Goal: Transaction & Acquisition: Purchase product/service

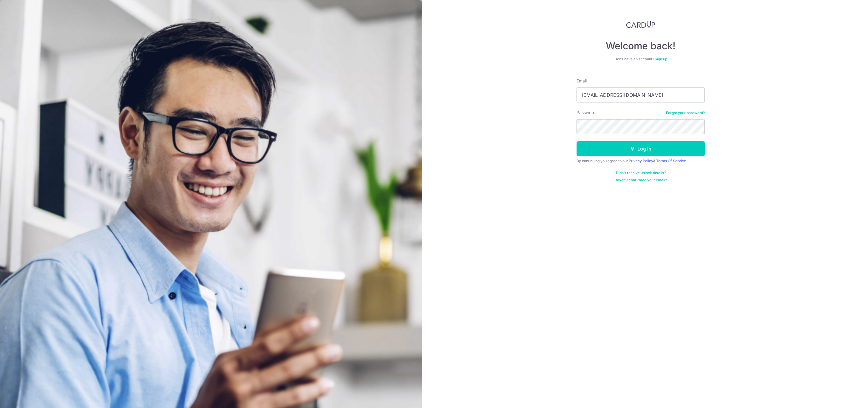
type input "[EMAIL_ADDRESS][DOMAIN_NAME]"
click at [680, 117] on div "Password Forgot your password?" at bounding box center [641, 122] width 128 height 24
click at [680, 112] on link "Forgot your password?" at bounding box center [685, 112] width 39 height 5
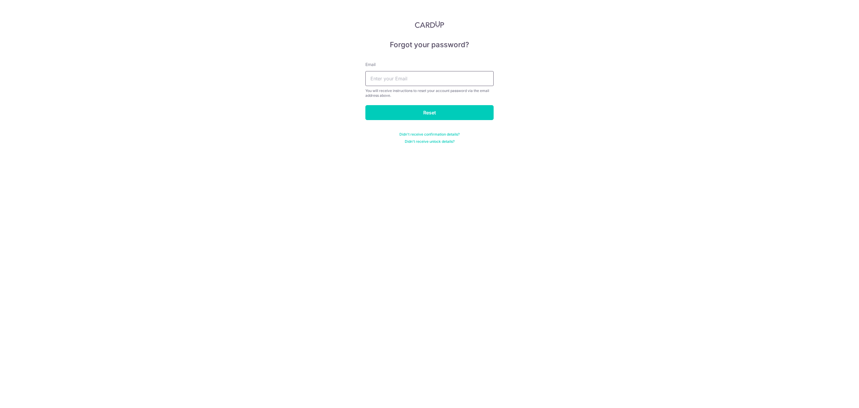
click at [447, 81] on input "text" at bounding box center [430, 78] width 128 height 15
type input "sharontan25@gmail.com"
click at [448, 107] on input "Reset" at bounding box center [430, 112] width 128 height 15
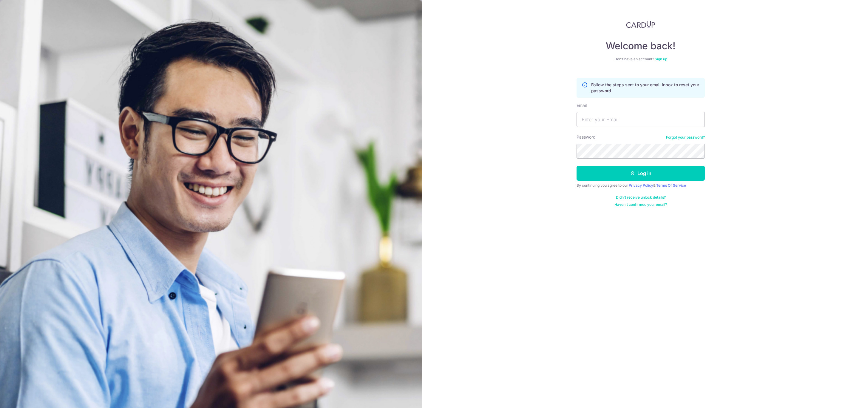
click at [749, 243] on div "Welcome back! Don’t have an account? Sign up Follow the steps sent to your emai…" at bounding box center [640, 204] width 437 height 408
click at [635, 123] on input "Email" at bounding box center [641, 119] width 128 height 15
type input "sharontan25@gmail.com"
click at [577, 166] on button "Log in" at bounding box center [641, 173] width 128 height 15
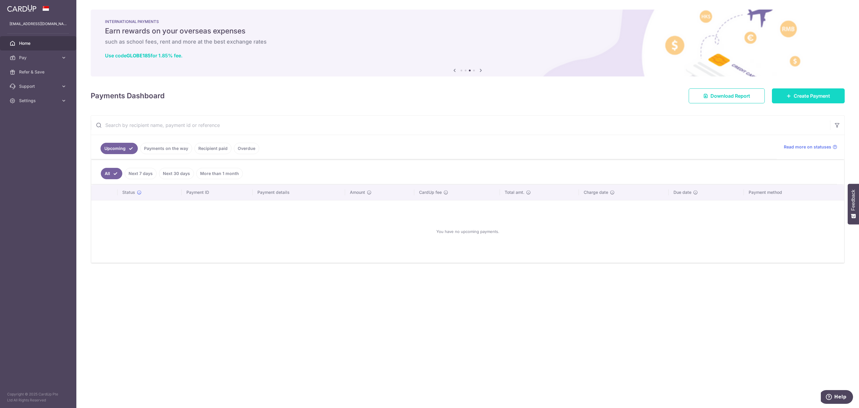
click at [787, 94] on icon at bounding box center [789, 95] width 5 height 5
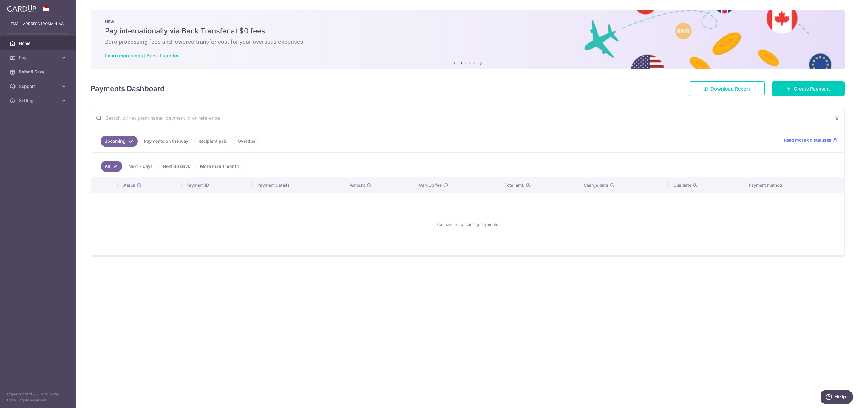
click at [214, 143] on link "Recipient paid" at bounding box center [213, 140] width 37 height 11
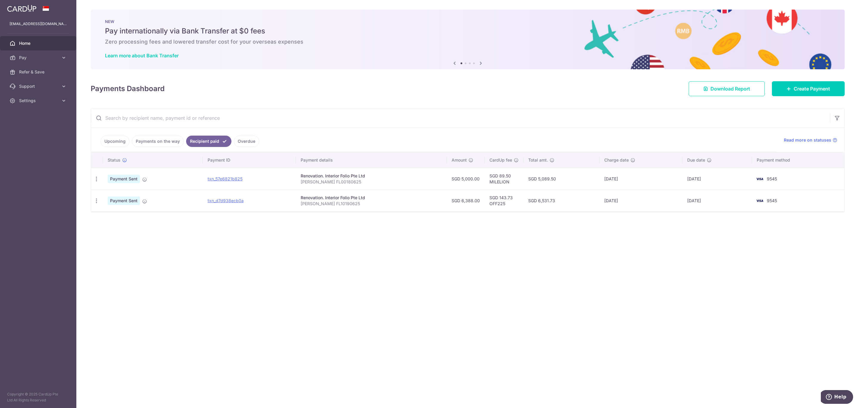
click at [307, 180] on p "Sharon FL00180625" at bounding box center [371, 182] width 141 height 6
click at [129, 178] on span "Payment Sent" at bounding box center [124, 179] width 32 height 8
click at [335, 170] on td "Renovation. Interior Folio Pte Ltd Sharon FL00180625" at bounding box center [371, 179] width 151 height 22
click at [385, 177] on div "Renovation. Interior Folio Pte Ltd" at bounding box center [371, 176] width 141 height 6
click at [499, 178] on td "SGD 89.50 MILELION" at bounding box center [504, 179] width 39 height 22
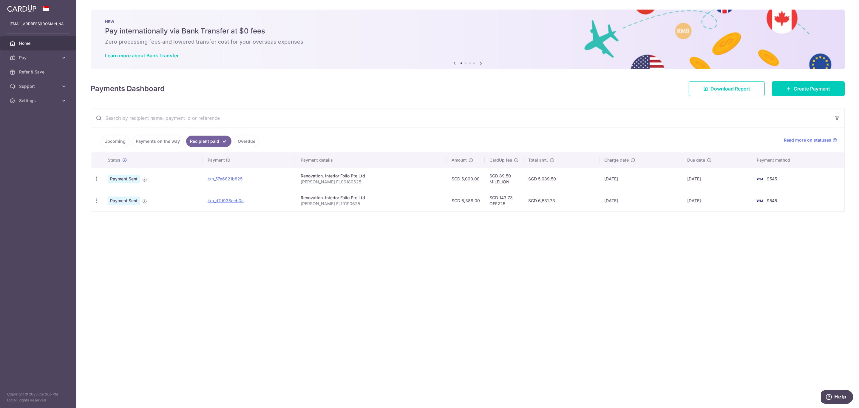
click at [517, 189] on td "SGD 89.50 MILELION" at bounding box center [504, 179] width 39 height 22
click at [118, 142] on link "Upcoming" at bounding box center [115, 140] width 29 height 11
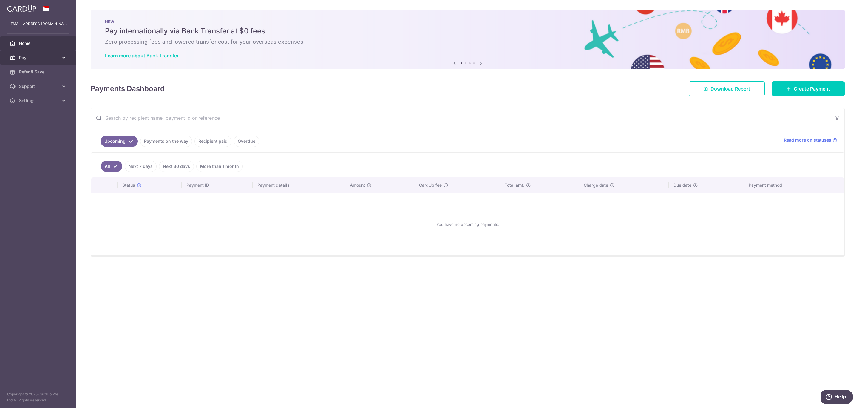
click at [59, 61] on link "Pay" at bounding box center [38, 57] width 76 height 14
click at [64, 151] on icon at bounding box center [64, 151] width 6 height 6
click at [69, 133] on link "Support" at bounding box center [38, 136] width 76 height 14
click at [67, 135] on link "Support" at bounding box center [38, 136] width 76 height 14
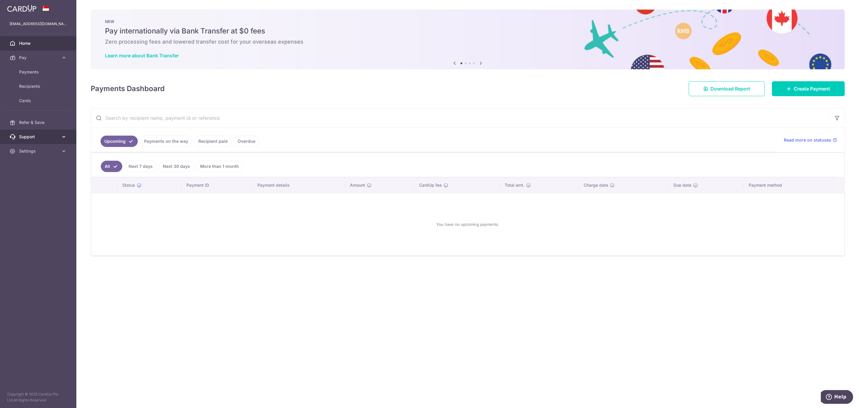
click at [63, 139] on icon at bounding box center [64, 137] width 6 height 6
click at [41, 153] on span "FAQ" at bounding box center [38, 151] width 39 height 6
click at [797, 92] on span "Create Payment" at bounding box center [812, 88] width 36 height 7
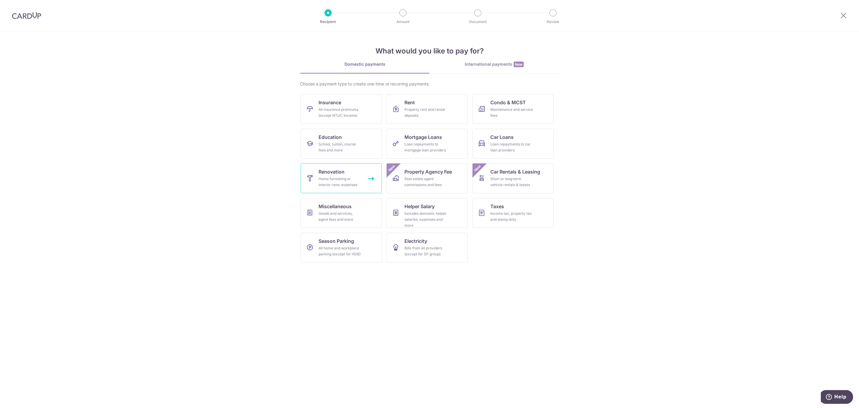
click at [344, 180] on div "Home furnishing or interior reno-expenses" at bounding box center [340, 182] width 43 height 12
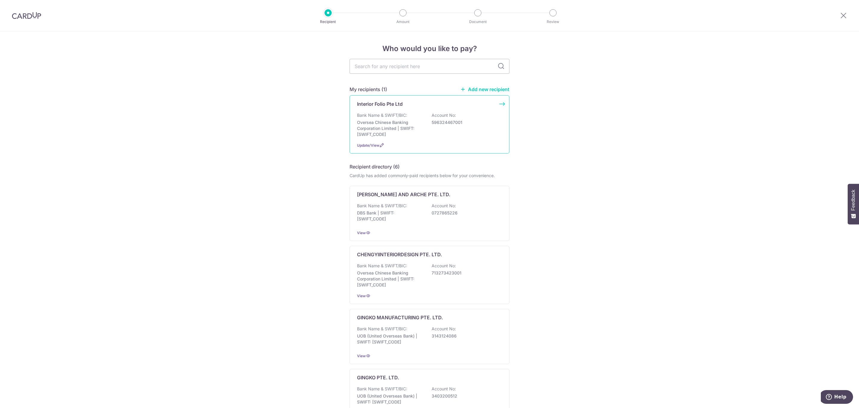
click at [460, 126] on div "Bank Name & SWIFT/BIC: Oversea Chinese Banking Corporation Limited | SWIFT: OCB…" at bounding box center [429, 124] width 145 height 25
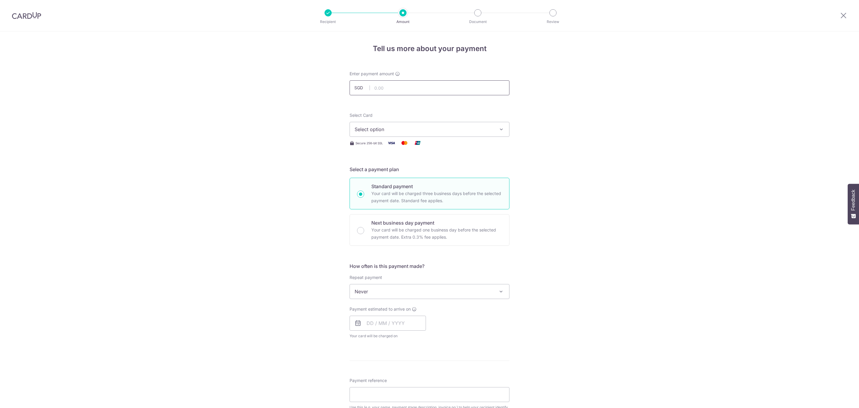
click at [412, 89] on input "text" at bounding box center [430, 87] width 160 height 15
type input "2,184.00"
click at [564, 129] on div "Tell us more about your payment Enter payment amount SGD 2,184.00 2184.00 Selec…" at bounding box center [429, 321] width 859 height 580
click at [486, 126] on span "Select option" at bounding box center [424, 129] width 139 height 7
drag, startPoint x: 561, startPoint y: 149, endPoint x: 540, endPoint y: 150, distance: 21.2
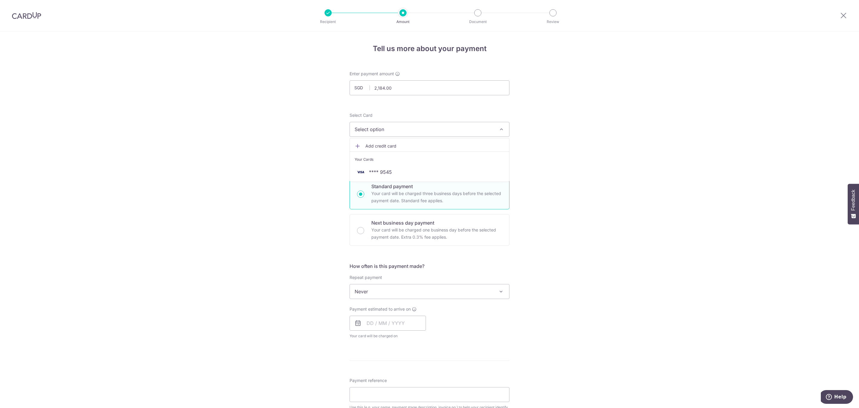
click at [561, 149] on div "Tell us more about your payment Enter payment amount SGD 2,184.00 2184.00 Selec…" at bounding box center [429, 321] width 859 height 580
click at [446, 138] on div "Select Card Select option Add credit card Your Cards **** 9545 Secure 256-bit S…" at bounding box center [430, 129] width 160 height 34
click at [449, 133] on button "Select option" at bounding box center [430, 129] width 160 height 15
click at [400, 175] on span "**** 9545" at bounding box center [430, 171] width 150 height 7
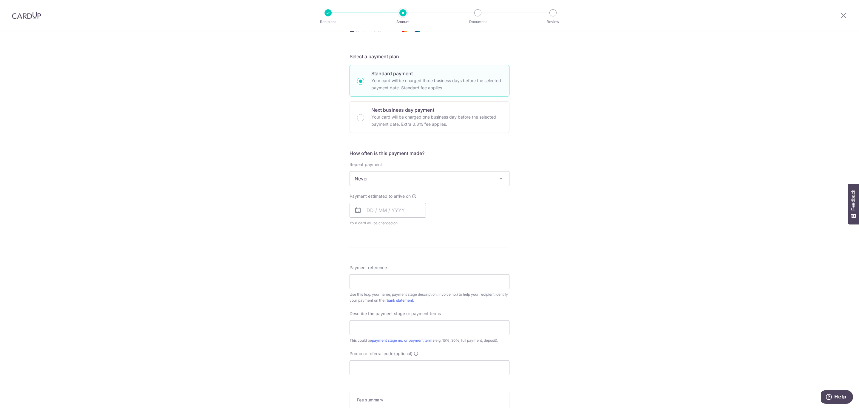
scroll to position [134, 0]
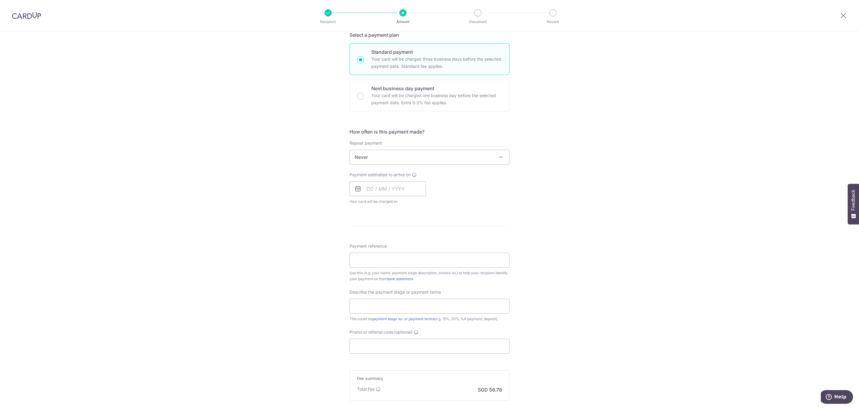
click at [408, 158] on span "Never" at bounding box center [429, 157] width 159 height 14
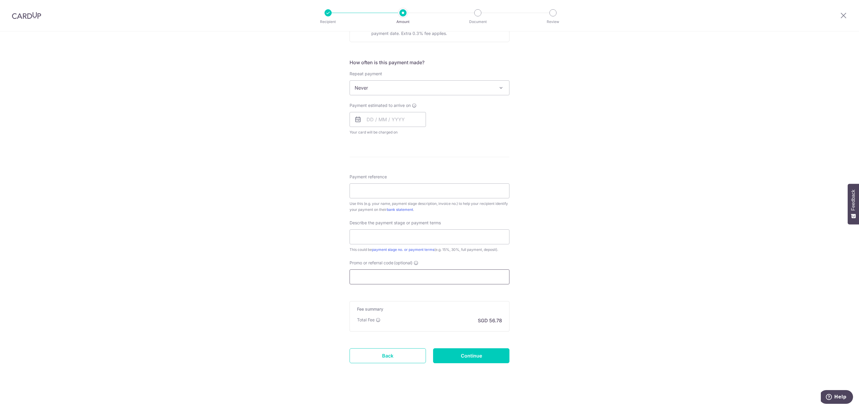
click at [386, 273] on input "Promo or referral code (optional)" at bounding box center [430, 276] width 160 height 15
paste input "RENO25ONE"
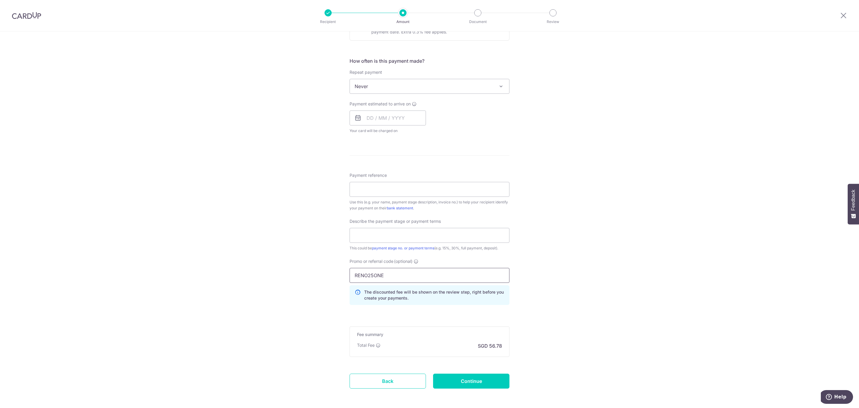
type input "RENO25ONE"
click at [543, 238] on div "Tell us more about your payment Enter payment amount SGD 2,184.00 2184.00 Selec…" at bounding box center [429, 129] width 859 height 607
click at [366, 119] on input "text" at bounding box center [388, 117] width 76 height 15
click at [405, 175] on link "9" at bounding box center [410, 172] width 10 height 10
type input "[DATE]"
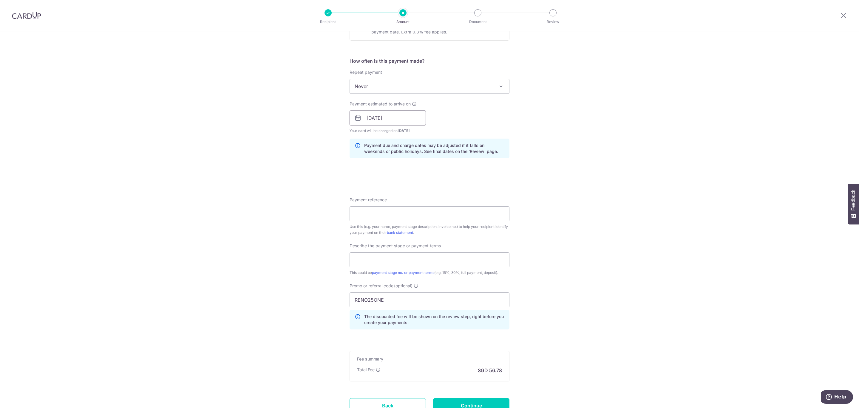
click at [388, 120] on input "[DATE]" at bounding box center [388, 117] width 76 height 15
click at [407, 175] on link "9" at bounding box center [410, 172] width 10 height 10
click at [399, 218] on input "Payment reference" at bounding box center [430, 213] width 160 height 15
type input "FL1037/10/25"
click at [392, 259] on input "text" at bounding box center [430, 259] width 160 height 15
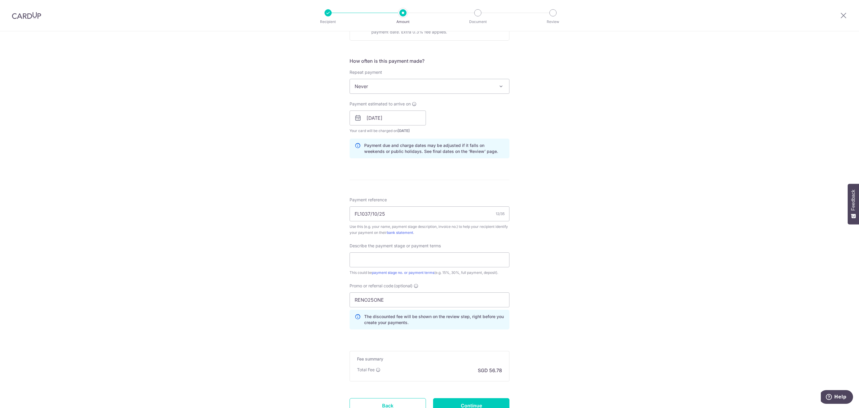
click at [705, 241] on div "Tell us more about your payment Enter payment amount SGD 2,184.00 2184.00 Selec…" at bounding box center [429, 141] width 859 height 631
click at [403, 260] on input "text" at bounding box center [430, 259] width 160 height 15
click at [398, 273] on link "payment stage no. or payment terms" at bounding box center [403, 272] width 62 height 4
click at [380, 263] on input "text" at bounding box center [430, 259] width 160 height 15
type input "f"
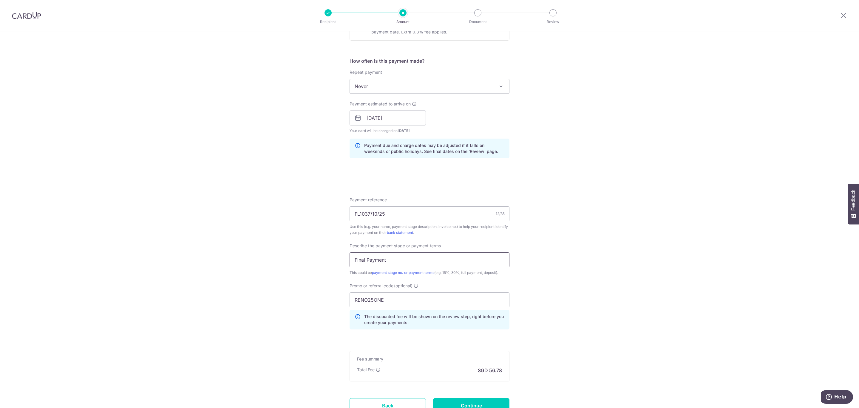
type input "Final Payment"
click at [588, 241] on div "Tell us more about your payment Enter payment amount SGD 2,184.00 2184.00 Selec…" at bounding box center [429, 141] width 859 height 631
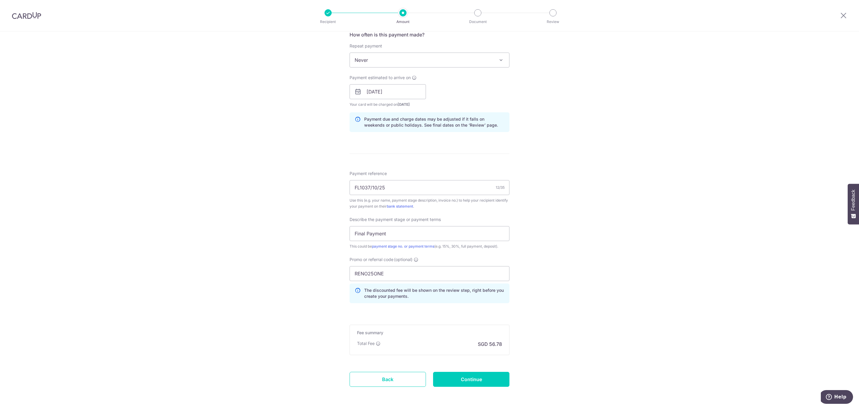
scroll to position [257, 0]
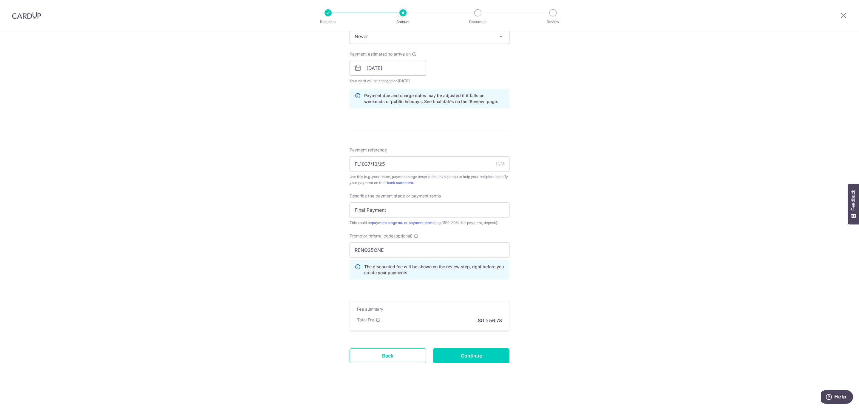
click at [378, 322] on div "Total Fee" at bounding box center [369, 320] width 24 height 6
click at [378, 321] on icon at bounding box center [378, 319] width 5 height 5
click at [597, 288] on div "Tell us more about your payment Enter payment amount SGD 2,184.00 2184.00 Selec…" at bounding box center [429, 92] width 859 height 631
click at [482, 353] on input "Continue" at bounding box center [471, 355] width 76 height 15
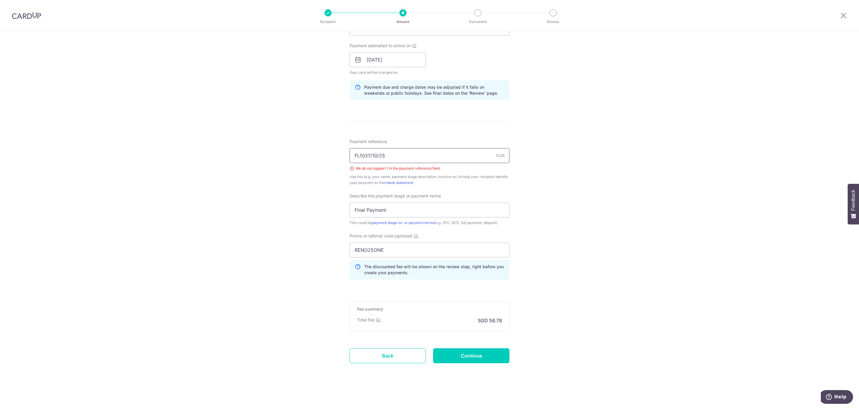
click at [378, 155] on input "FL1037/10/25" at bounding box center [430, 155] width 160 height 15
click at [388, 156] on input "FL1037/10/25" at bounding box center [430, 155] width 160 height 15
click at [593, 321] on div "Tell us more about your payment Enter payment amount SGD 2,184.00 2184.00 Selec…" at bounding box center [429, 87] width 859 height 639
click at [394, 156] on input "FL10371025" at bounding box center [430, 155] width 160 height 15
type input "[PERSON_NAME] FL10371025"
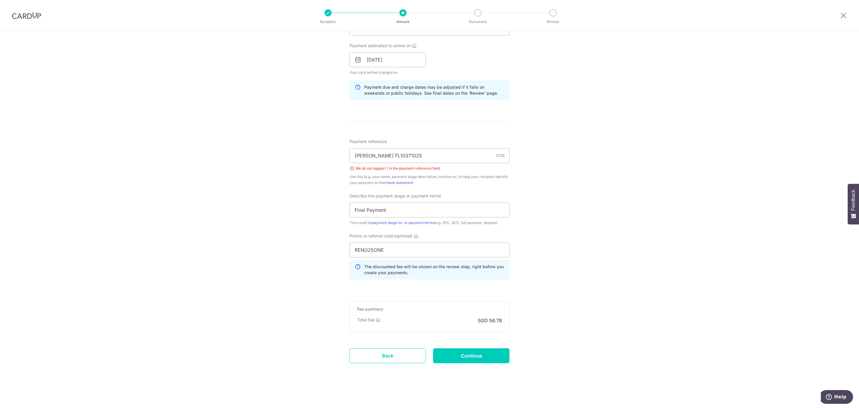
drag, startPoint x: 560, startPoint y: 215, endPoint x: 555, endPoint y: 246, distance: 31.7
click at [560, 216] on div "Tell us more about your payment Enter payment amount SGD 2,184.00 2184.00 Selec…" at bounding box center [429, 87] width 859 height 639
click at [485, 355] on input "Continue" at bounding box center [471, 355] width 76 height 15
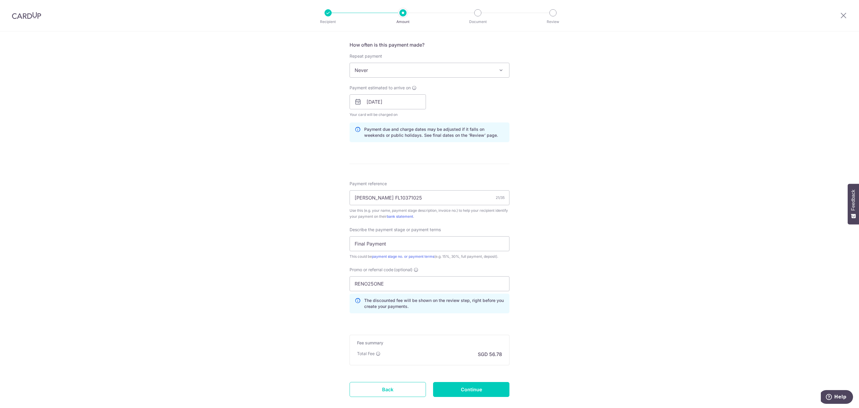
scroll to position [224, 0]
click at [400, 98] on input "09/10/2025" at bounding box center [388, 99] width 76 height 15
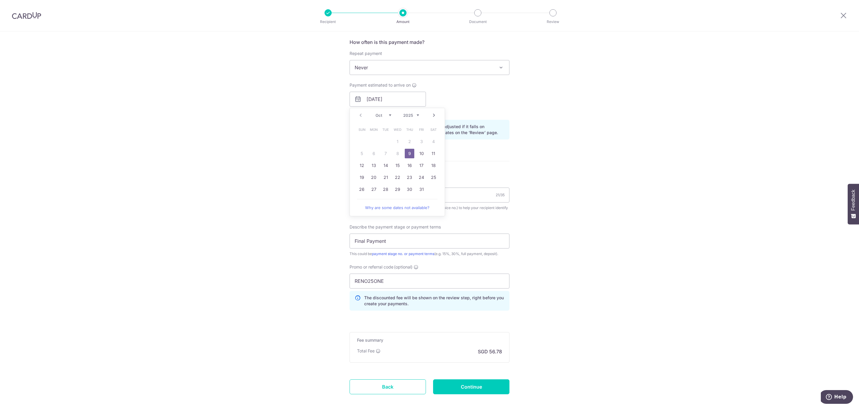
click at [411, 151] on link "9" at bounding box center [410, 154] width 10 height 10
click at [570, 221] on div "Tell us more about your payment Enter payment amount SGD 2,184.00 2184.00 Selec…" at bounding box center [429, 123] width 859 height 631
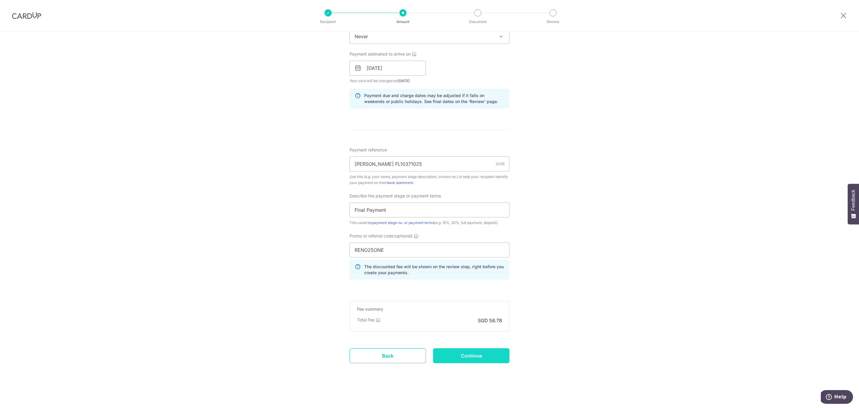
click at [467, 358] on input "Continue" at bounding box center [471, 355] width 76 height 15
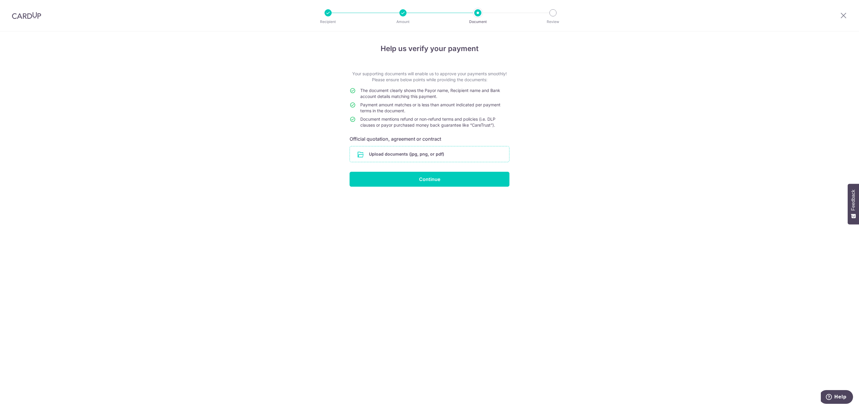
click at [427, 153] on input "file" at bounding box center [429, 154] width 159 height 16
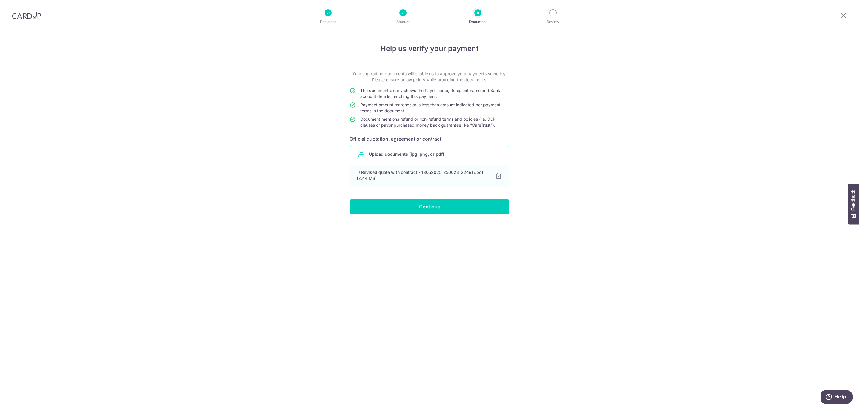
click at [712, 278] on div "Help us verify your payment Your supporting documents will enable us to approve…" at bounding box center [429, 219] width 859 height 376
click at [443, 152] on input "file" at bounding box center [429, 154] width 159 height 16
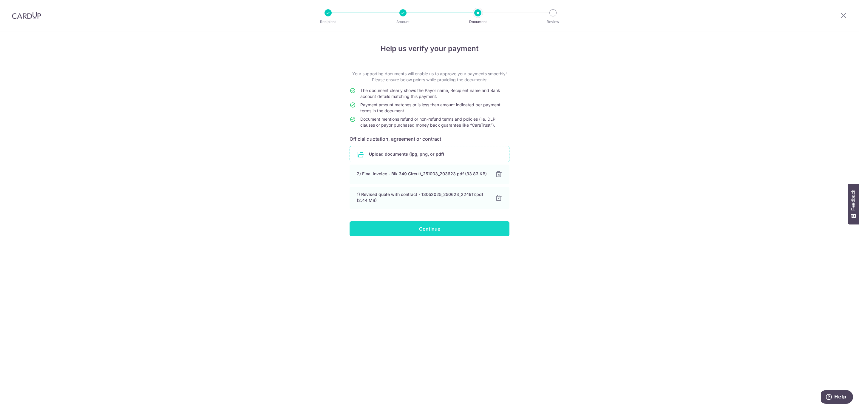
click at [466, 228] on input "Continue" at bounding box center [430, 228] width 160 height 15
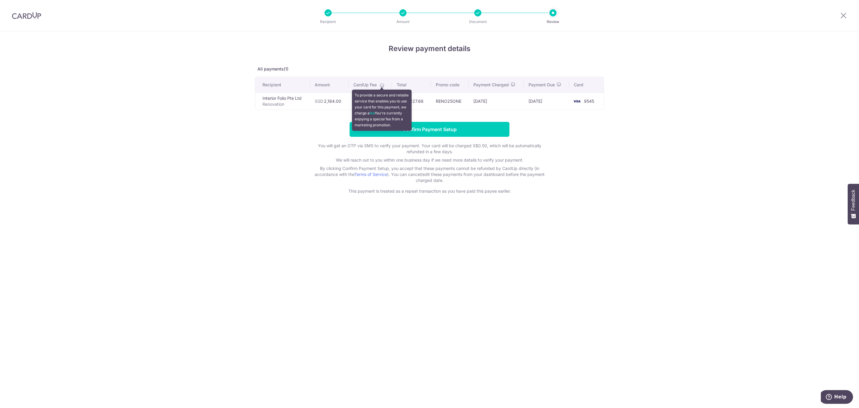
click at [383, 86] on icon at bounding box center [382, 85] width 5 height 5
click at [383, 85] on icon at bounding box center [382, 85] width 5 height 5
drag, startPoint x: 355, startPoint y: 102, endPoint x: 380, endPoint y: 99, distance: 25.3
click at [380, 99] on td "SGD 43.68" at bounding box center [371, 100] width 44 height 17
click at [386, 106] on td "SGD 43.68" at bounding box center [371, 100] width 44 height 17
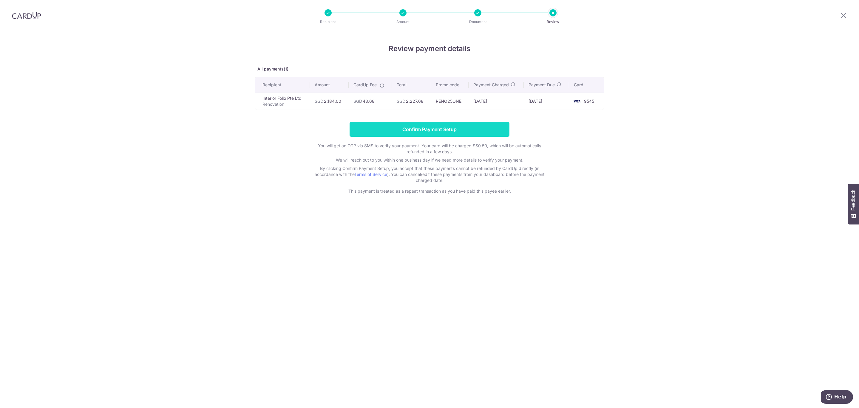
click at [455, 129] on input "Confirm Payment Setup" at bounding box center [430, 129] width 160 height 15
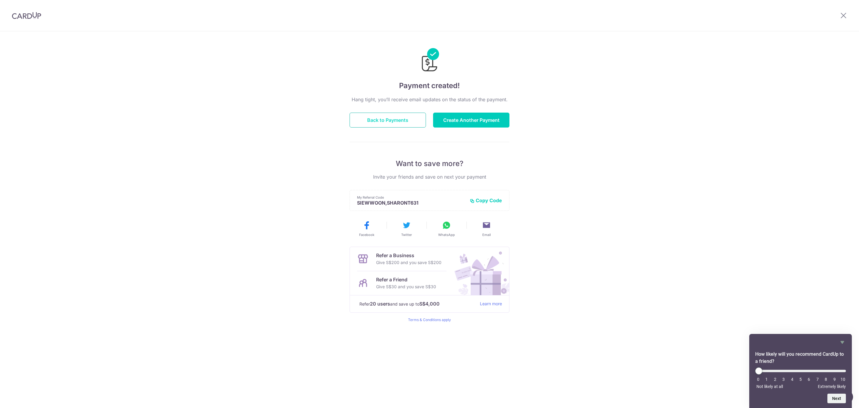
click at [404, 120] on button "Back to Payments" at bounding box center [388, 119] width 76 height 15
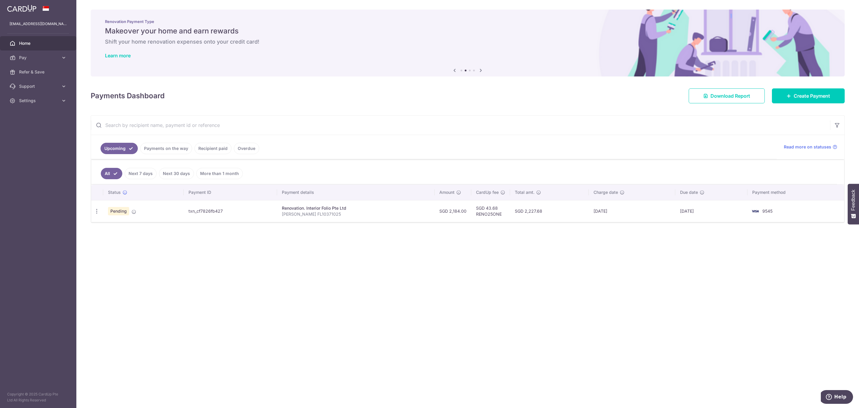
drag, startPoint x: 489, startPoint y: 208, endPoint x: 502, endPoint y: 206, distance: 13.8
click at [502, 206] on td "SGD 43.68 RENO25ONE" at bounding box center [490, 211] width 39 height 22
click at [487, 271] on div "× Pause Schedule Pause all future payments in this series Pause just this one p…" at bounding box center [467, 204] width 783 height 408
click at [27, 9] on img at bounding box center [21, 8] width 29 height 7
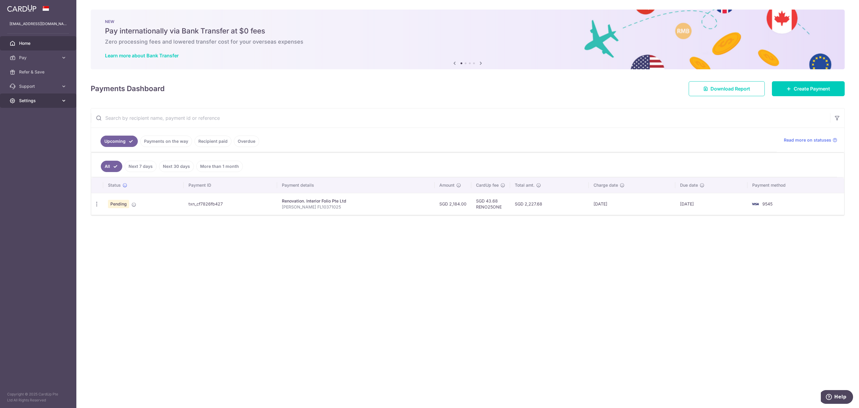
click at [56, 103] on span "Settings" at bounding box center [38, 101] width 39 height 6
click at [34, 132] on span "Logout" at bounding box center [38, 129] width 39 height 6
